Goal: Communication & Community: Answer question/provide support

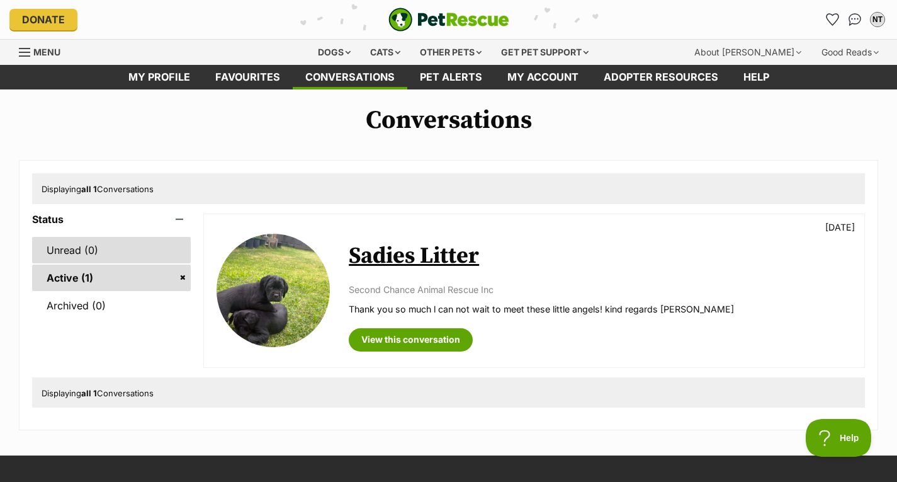
click at [107, 246] on link "Unread (0)" at bounding box center [111, 250] width 159 height 26
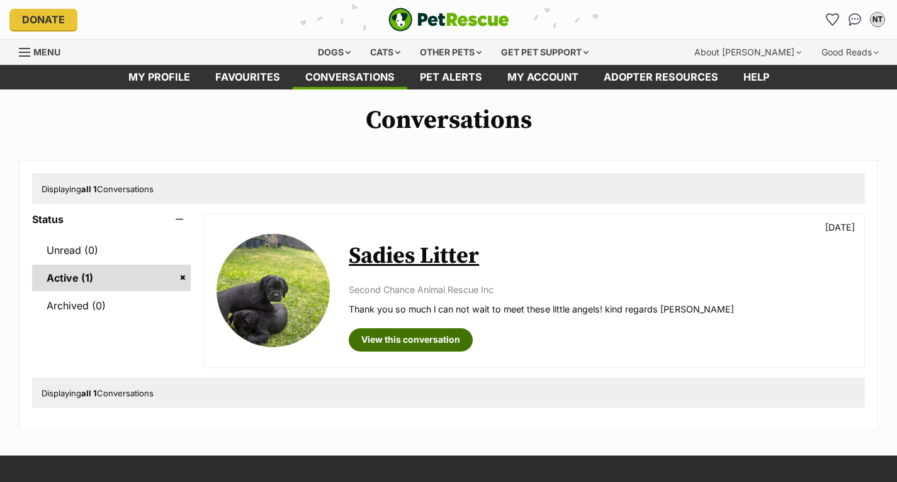
click at [408, 336] on link "View this conversation" at bounding box center [411, 339] width 124 height 23
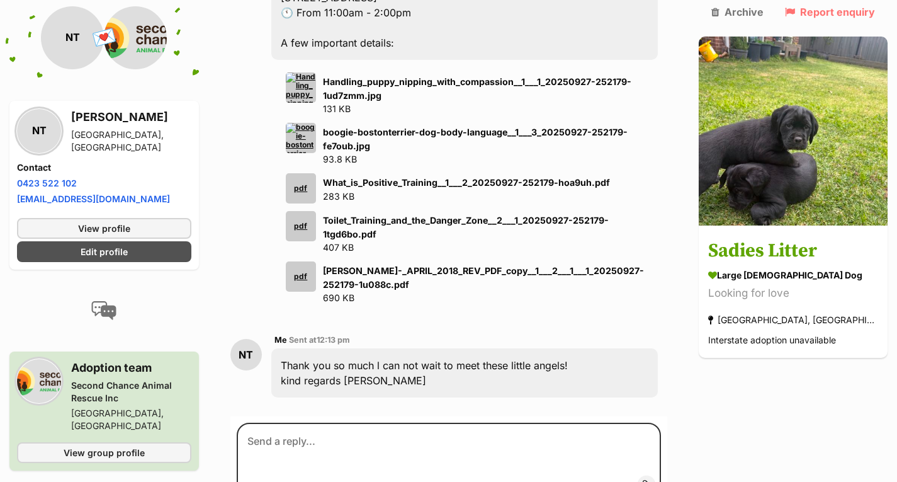
scroll to position [1393, 0]
click at [314, 210] on div "pdf" at bounding box center [301, 225] width 30 height 30
click at [307, 261] on div "pdf" at bounding box center [301, 276] width 30 height 30
